Goal: Use online tool/utility: Utilize a website feature to perform a specific function

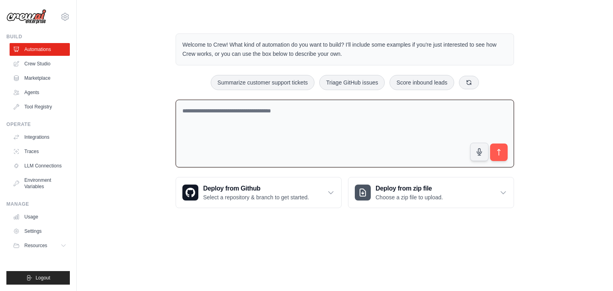
click at [223, 112] on textarea at bounding box center [345, 134] width 339 height 68
drag, startPoint x: 288, startPoint y: 111, endPoint x: 255, endPoint y: 107, distance: 33.3
click at [255, 107] on textarea at bounding box center [345, 134] width 339 height 68
paste textarea "**********"
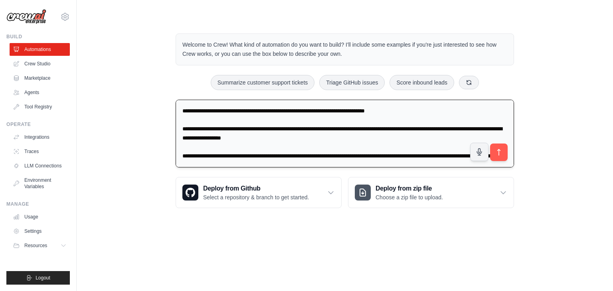
scroll to position [101, 0]
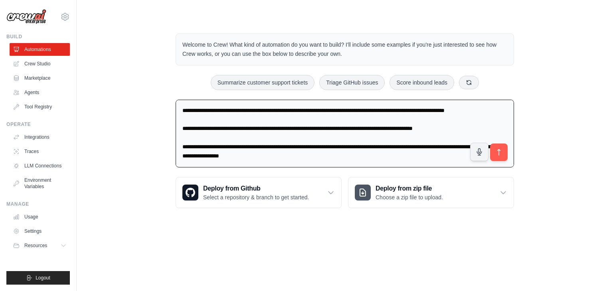
type textarea "**********"
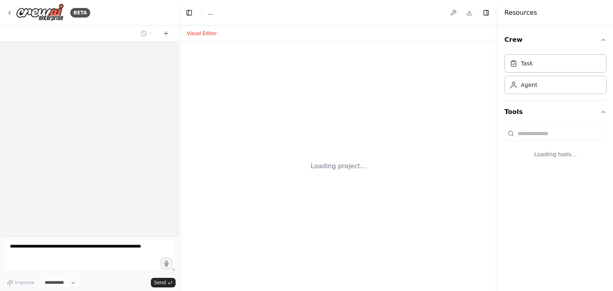
select select "****"
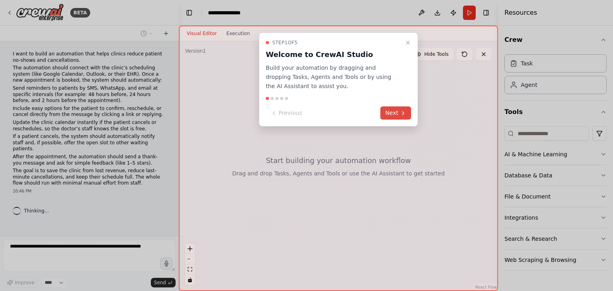
click at [393, 114] on button "Next" at bounding box center [395, 113] width 31 height 13
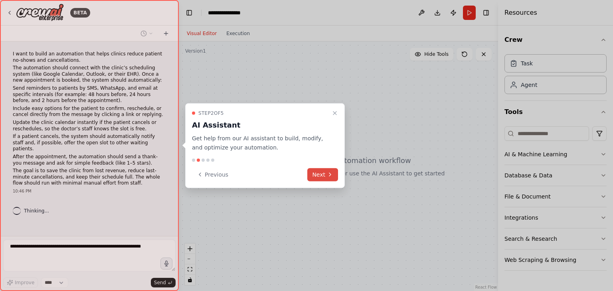
click at [323, 173] on button "Next" at bounding box center [322, 174] width 31 height 13
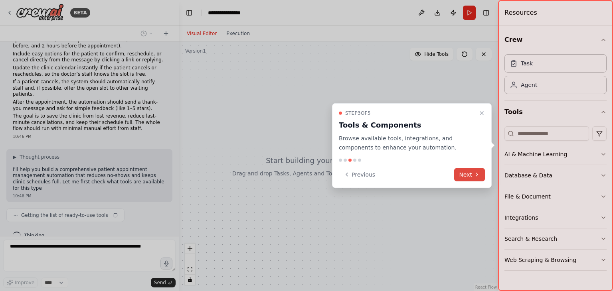
scroll to position [61, 0]
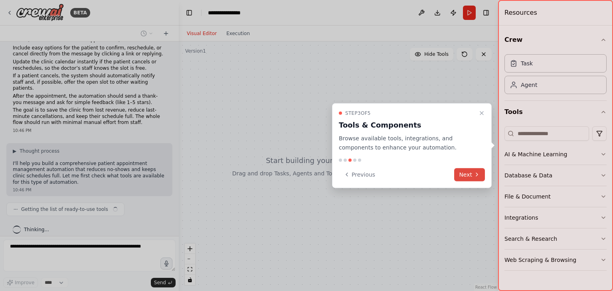
click at [465, 172] on button "Next" at bounding box center [469, 174] width 31 height 13
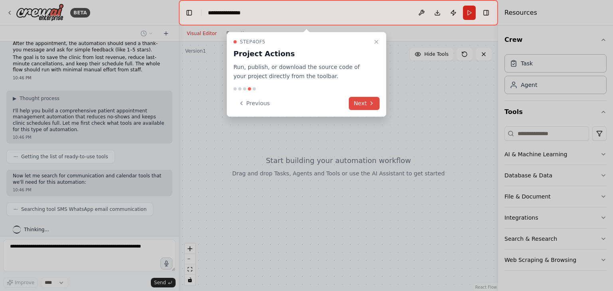
scroll to position [133, 0]
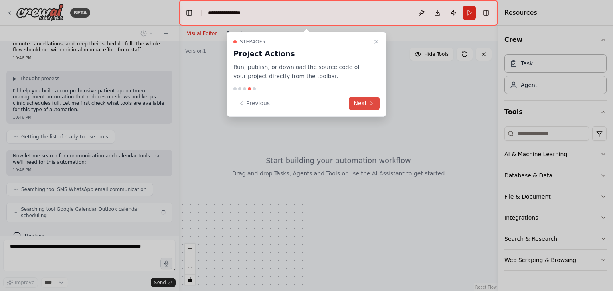
click at [361, 104] on button "Next" at bounding box center [364, 103] width 31 height 13
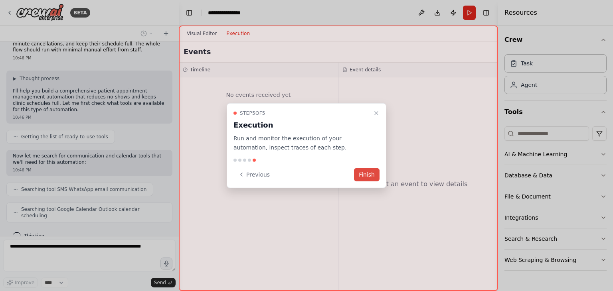
scroll to position [153, 0]
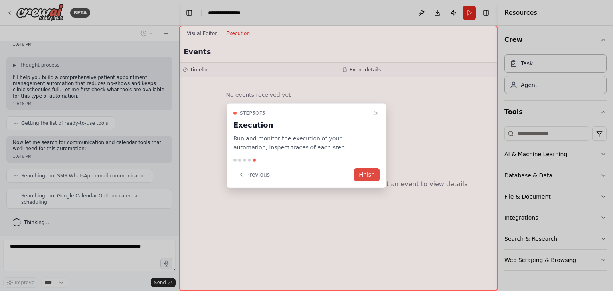
click at [370, 175] on button "Finish" at bounding box center [367, 174] width 26 height 13
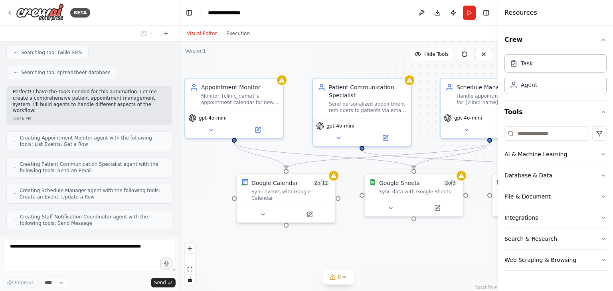
scroll to position [343, 0]
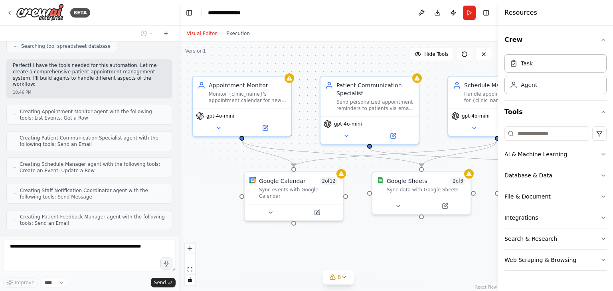
drag, startPoint x: 180, startPoint y: 81, endPoint x: 153, endPoint y: 75, distance: 27.3
click at [153, 75] on div "BETA I want to build an automation that helps clinics reduce patient no-shows a…" at bounding box center [306, 145] width 613 height 291
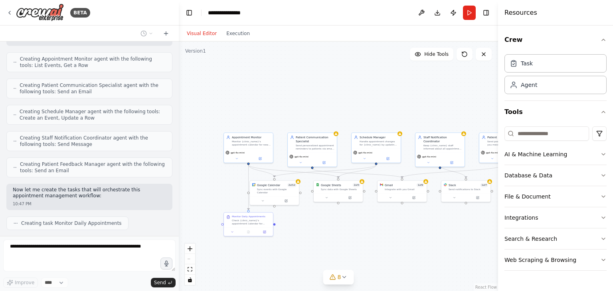
scroll to position [415, 0]
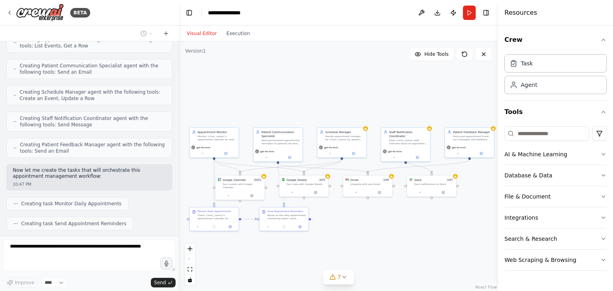
drag, startPoint x: 359, startPoint y: 101, endPoint x: 324, endPoint y: 96, distance: 34.7
click at [324, 96] on div ".deletable-edge-delete-btn { width: 20px; height: 20px; border: 0px solid #ffff…" at bounding box center [338, 167] width 319 height 250
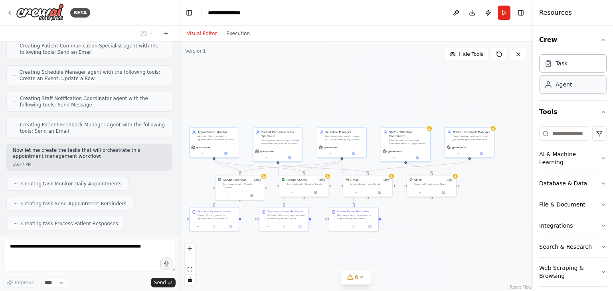
drag, startPoint x: 498, startPoint y: 84, endPoint x: 545, endPoint y: 79, distance: 46.9
click at [545, 79] on div "Resources Crew Task Agent Tools AI & Machine Learning Database & Data File & Do…" at bounding box center [573, 145] width 80 height 291
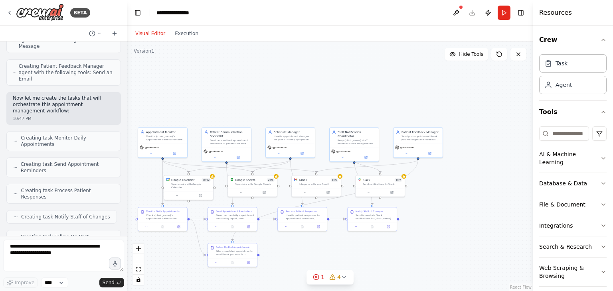
scroll to position [678, 0]
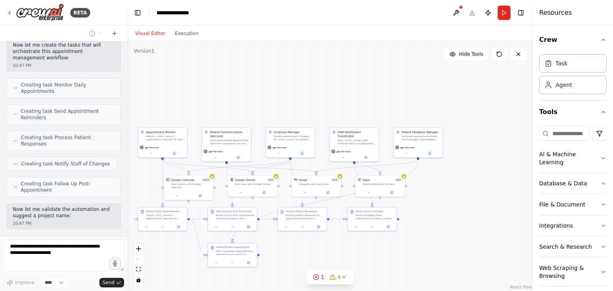
drag, startPoint x: 178, startPoint y: 96, endPoint x: 127, endPoint y: 75, distance: 54.4
click at [127, 75] on div "BETA I want to build an automation that helps clinics reduce patient no-shows a…" at bounding box center [306, 145] width 613 height 291
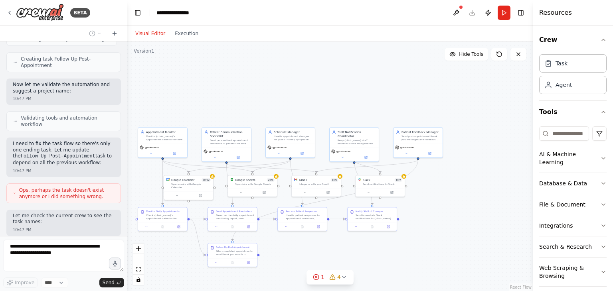
scroll to position [829, 0]
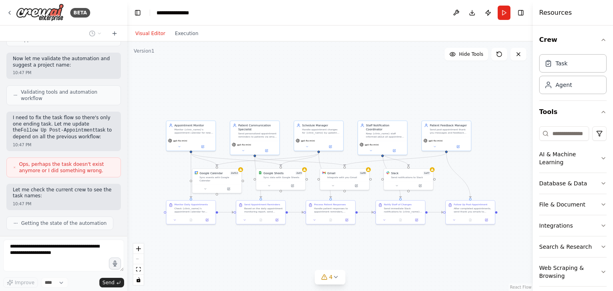
drag, startPoint x: 242, startPoint y: 87, endPoint x: 271, endPoint y: 81, distance: 29.1
click at [271, 81] on div ".deletable-edge-delete-btn { width: 20px; height: 20px; border: 0px solid #ffff…" at bounding box center [330, 167] width 406 height 250
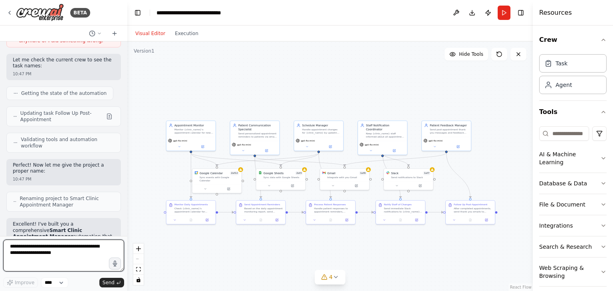
scroll to position [972, 0]
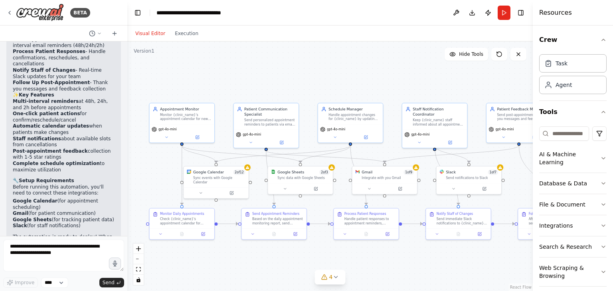
drag, startPoint x: 212, startPoint y: 100, endPoint x: 204, endPoint y: 76, distance: 25.3
click at [204, 76] on div ".deletable-edge-delete-btn { width: 20px; height: 20px; border: 0px solid #ffff…" at bounding box center [330, 167] width 406 height 250
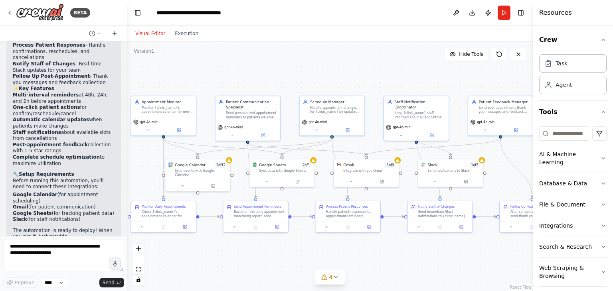
drag, startPoint x: 280, startPoint y: 80, endPoint x: 262, endPoint y: 73, distance: 19.7
click at [262, 73] on div ".deletable-edge-delete-btn { width: 20px; height: 20px; border: 0px solid #ffff…" at bounding box center [330, 167] width 406 height 250
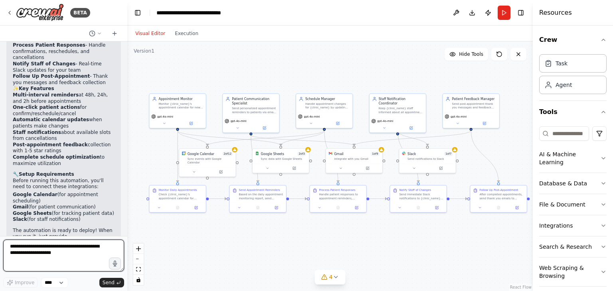
click at [59, 248] on textarea at bounding box center [63, 256] width 121 height 32
type textarea "**********"
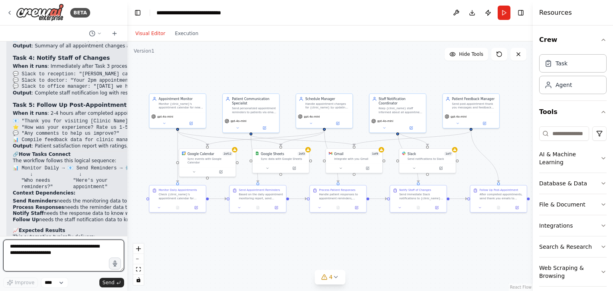
scroll to position [2209, 0]
